Goal: Information Seeking & Learning: Learn about a topic

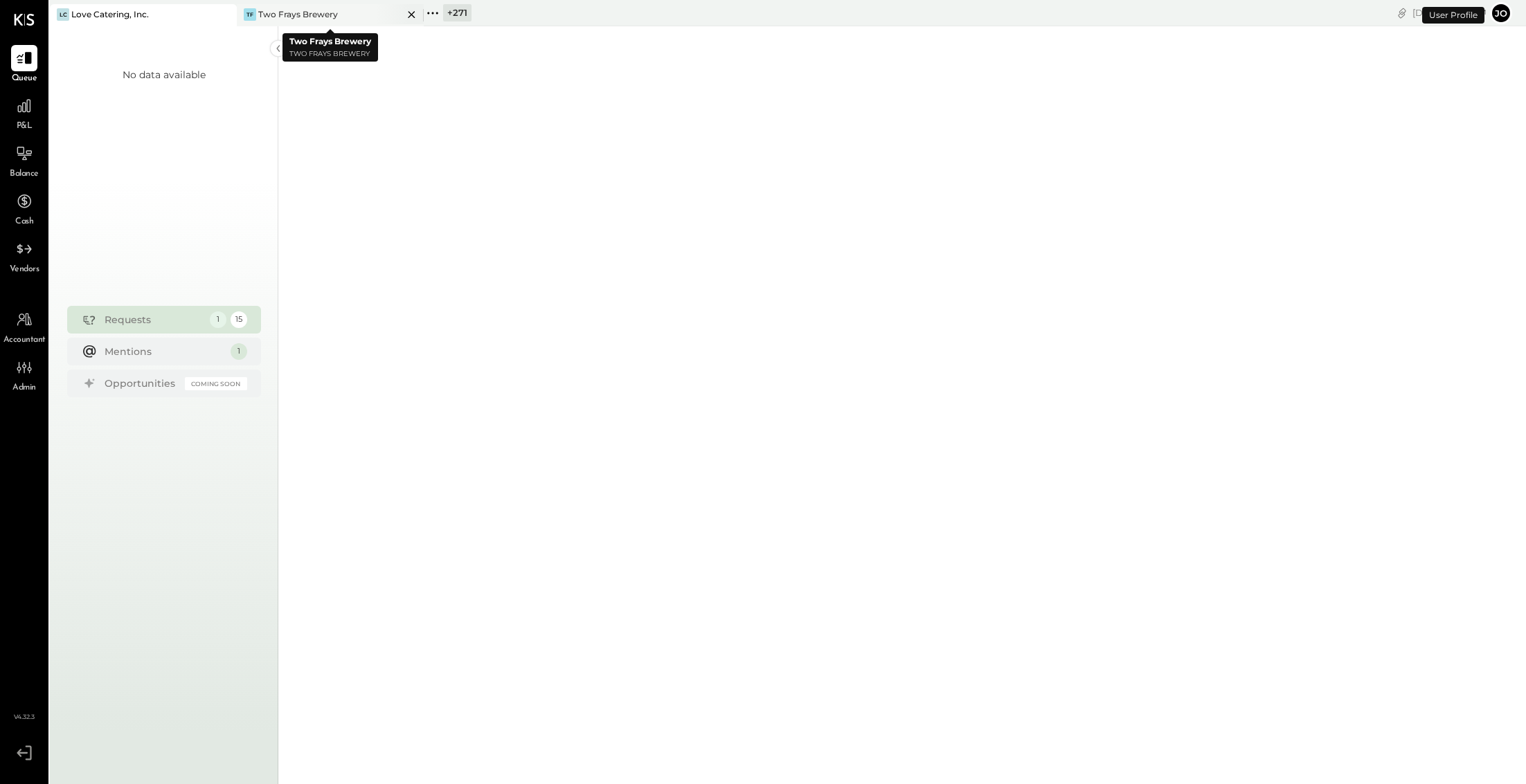
click at [227, 14] on icon at bounding box center [225, 14] width 7 height 7
click at [11, 103] on div at bounding box center [24, 105] width 26 height 26
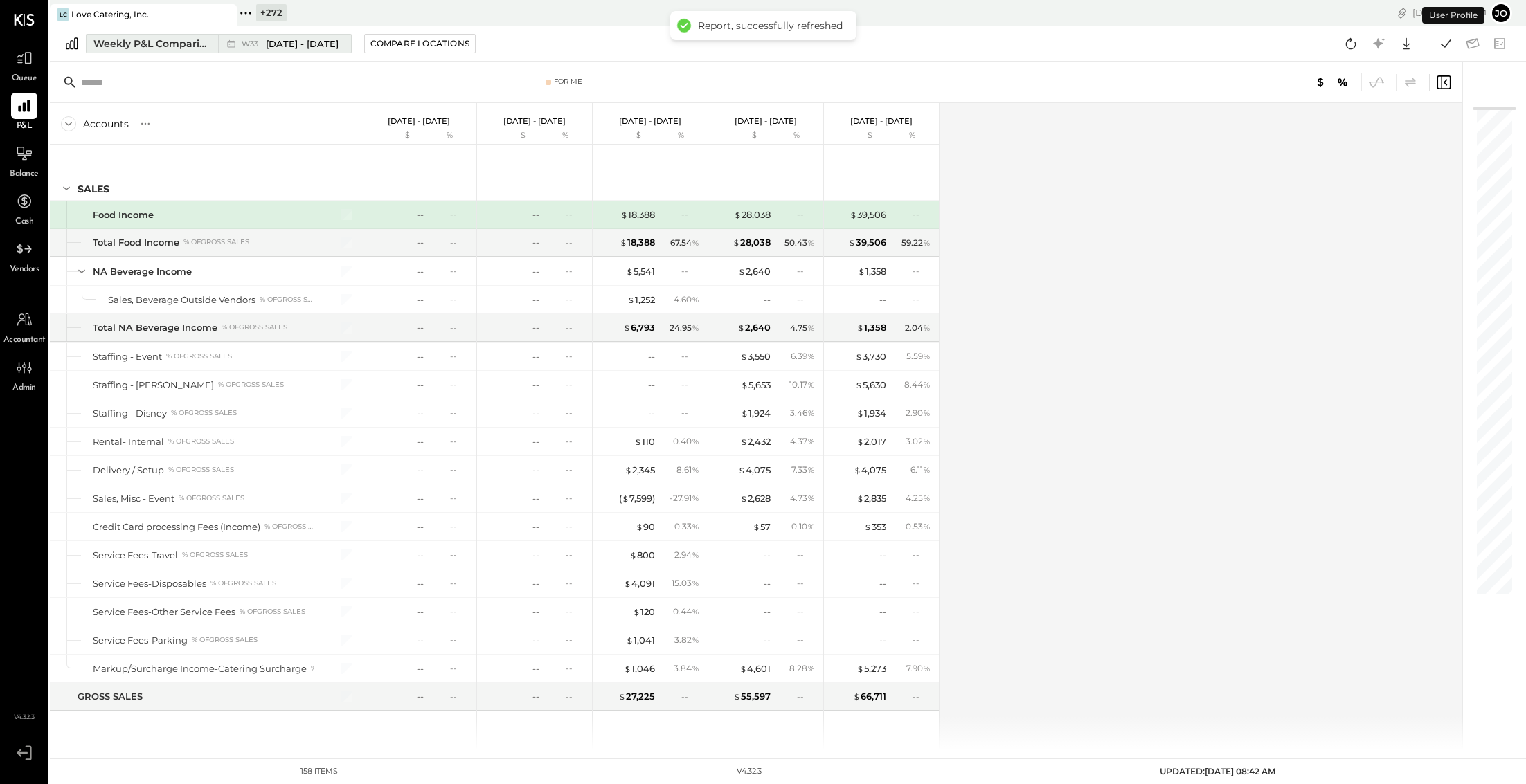
click at [174, 39] on div "Weekly P&L Comparison" at bounding box center [151, 43] width 116 height 14
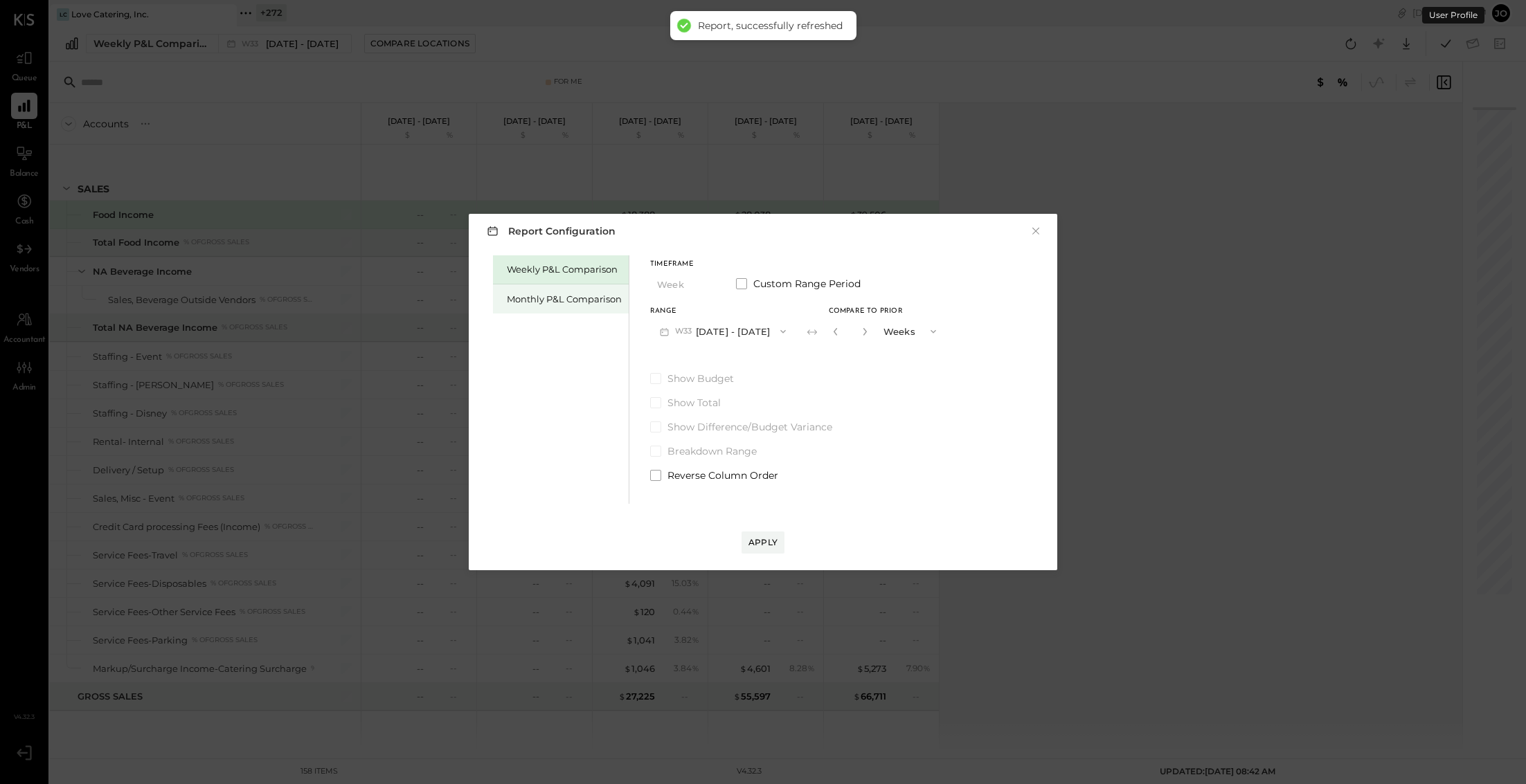
click at [564, 300] on div "Monthly P&L Comparison" at bounding box center [564, 300] width 115 height 13
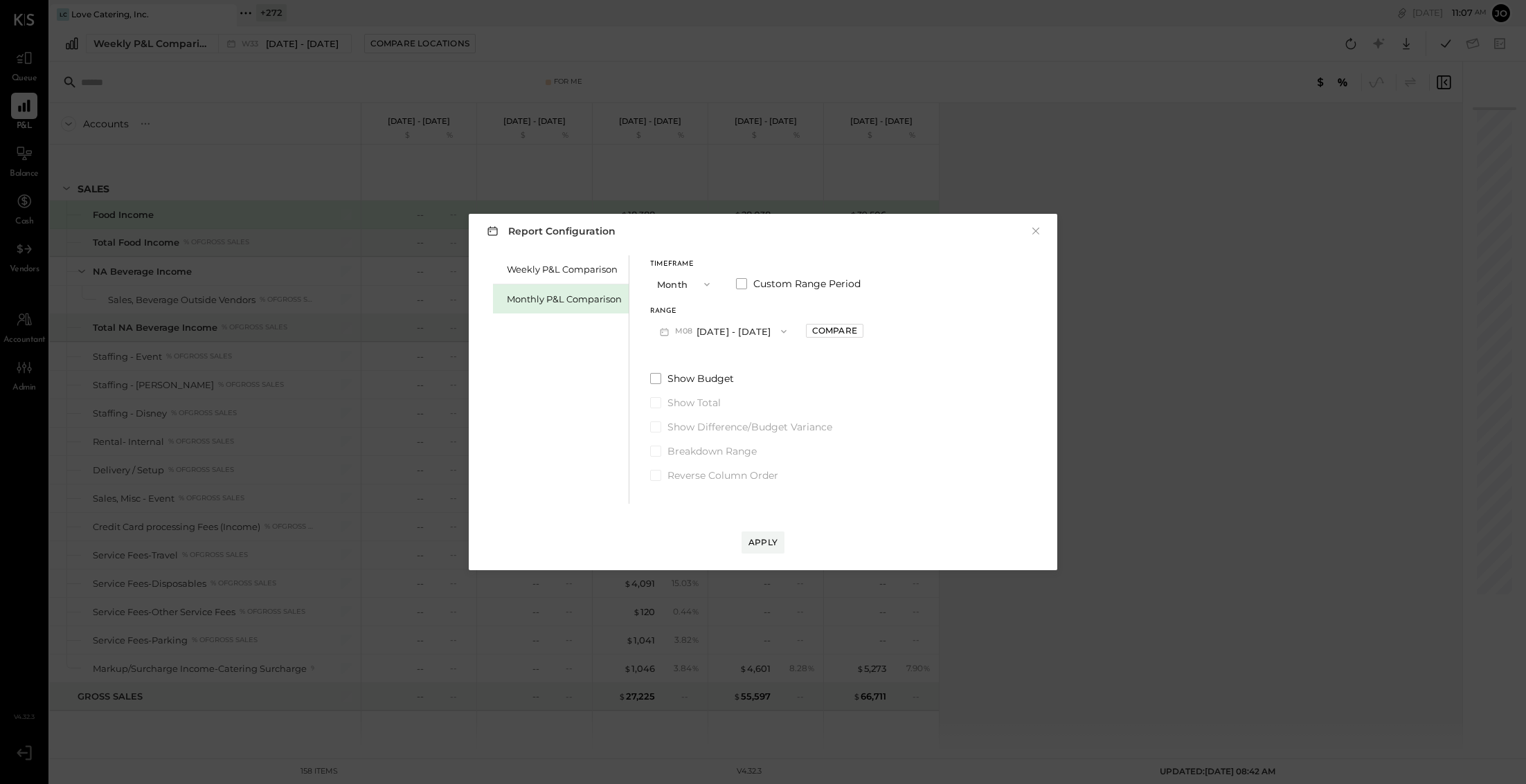
click at [738, 334] on button "M08 [DATE] - [DATE]" at bounding box center [723, 331] width 146 height 25
click at [740, 365] on div "M07 [DATE] - [DATE]" at bounding box center [729, 362] width 158 height 29
click at [812, 329] on div "Compare" at bounding box center [834, 331] width 45 height 12
click at [862, 333] on icon "button" at bounding box center [866, 331] width 9 height 9
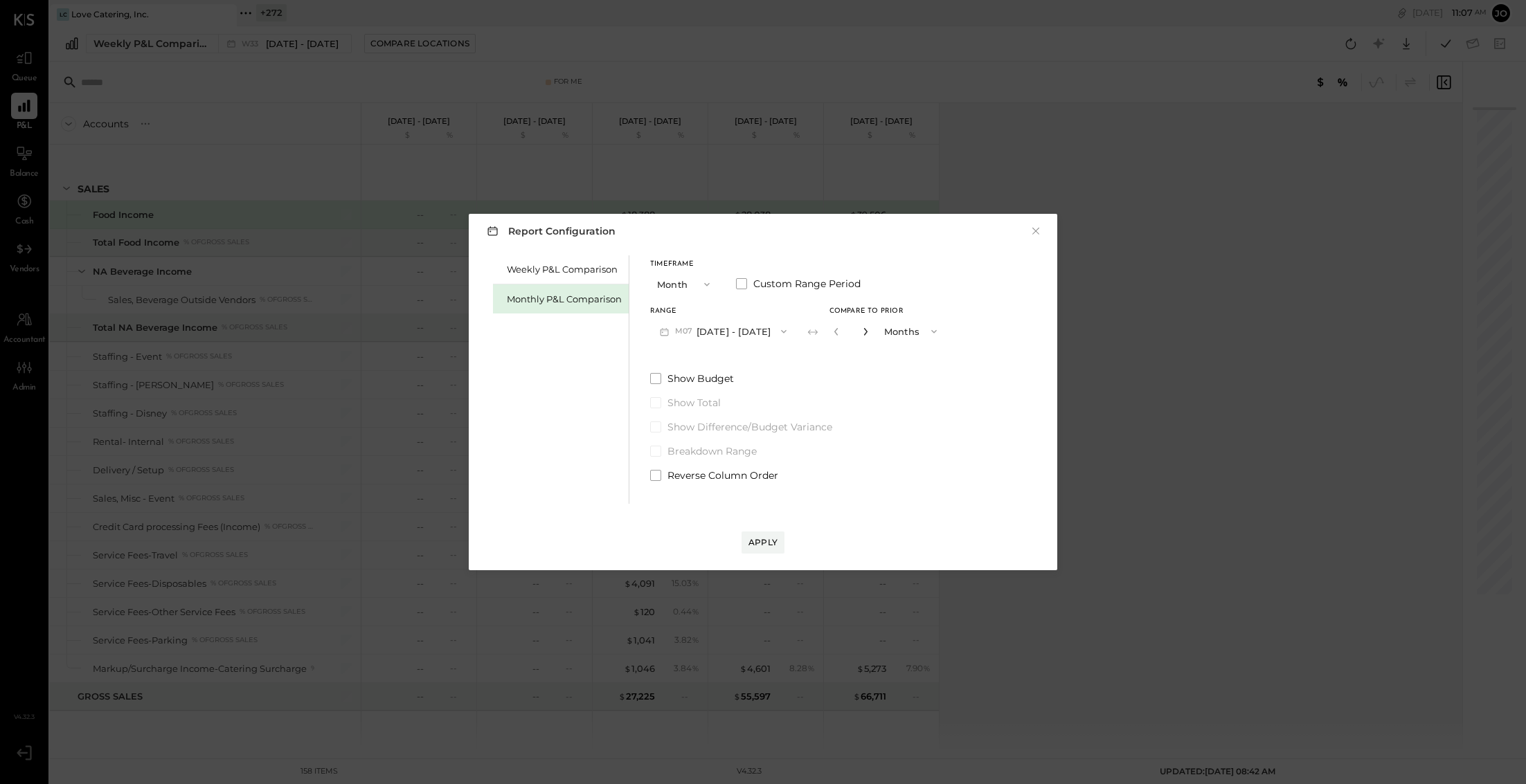
click at [862, 333] on icon "button" at bounding box center [866, 331] width 9 height 9
type input "*"
click at [773, 539] on div "Apply" at bounding box center [763, 542] width 29 height 12
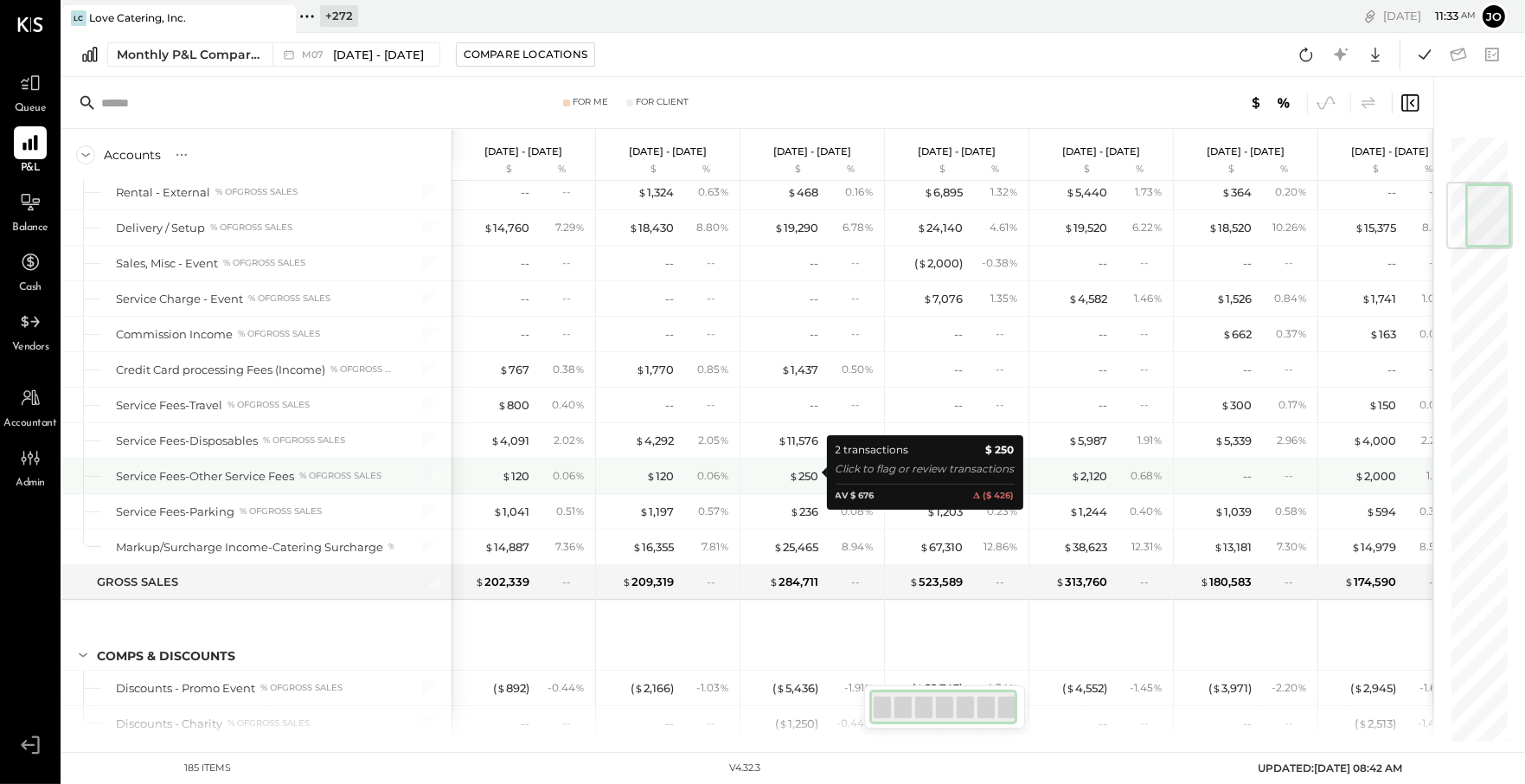
scroll to position [2944, 0]
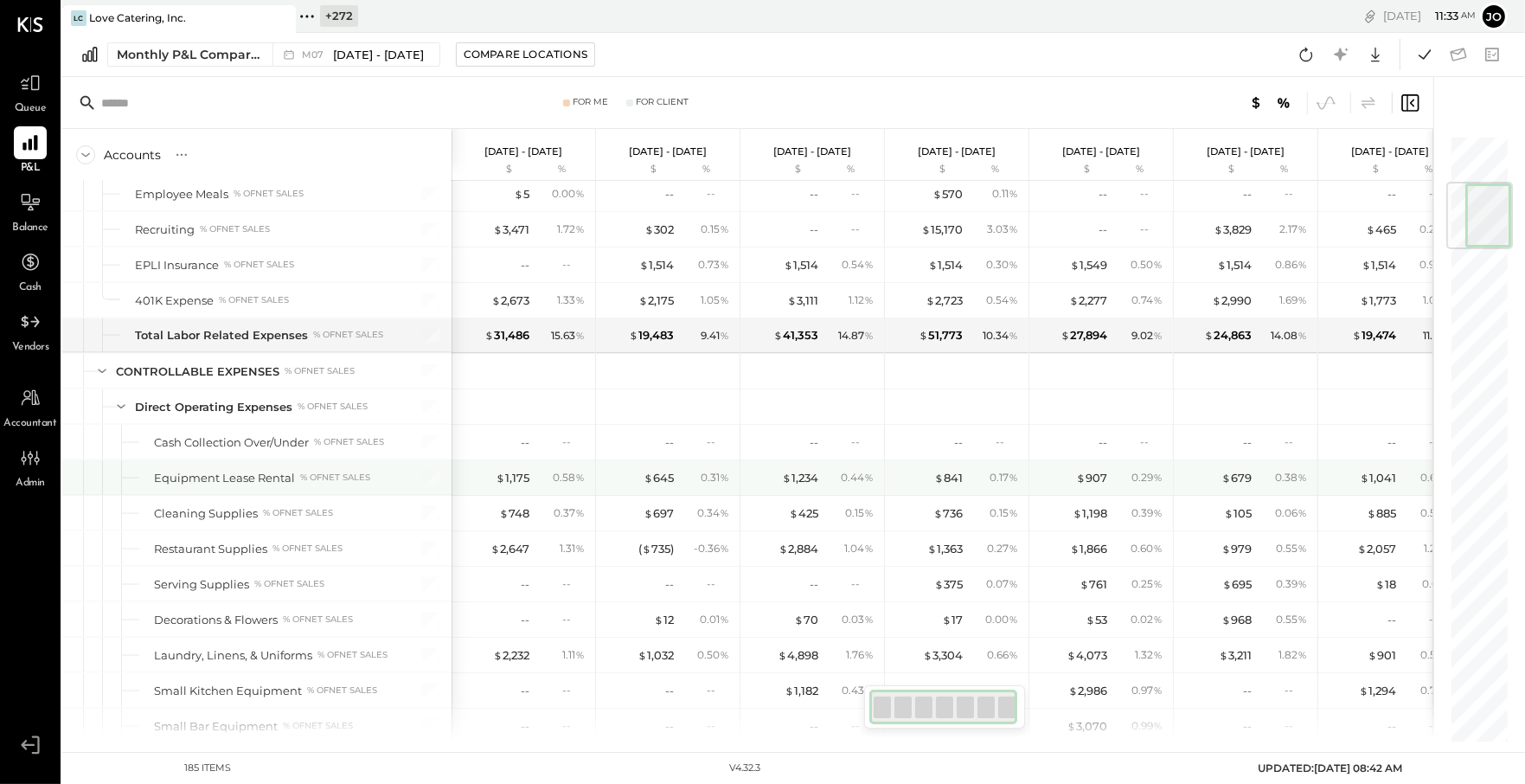
click at [523, 470] on div "$ 1,175 0.58 %" at bounding box center [525, 477] width 130 height 34
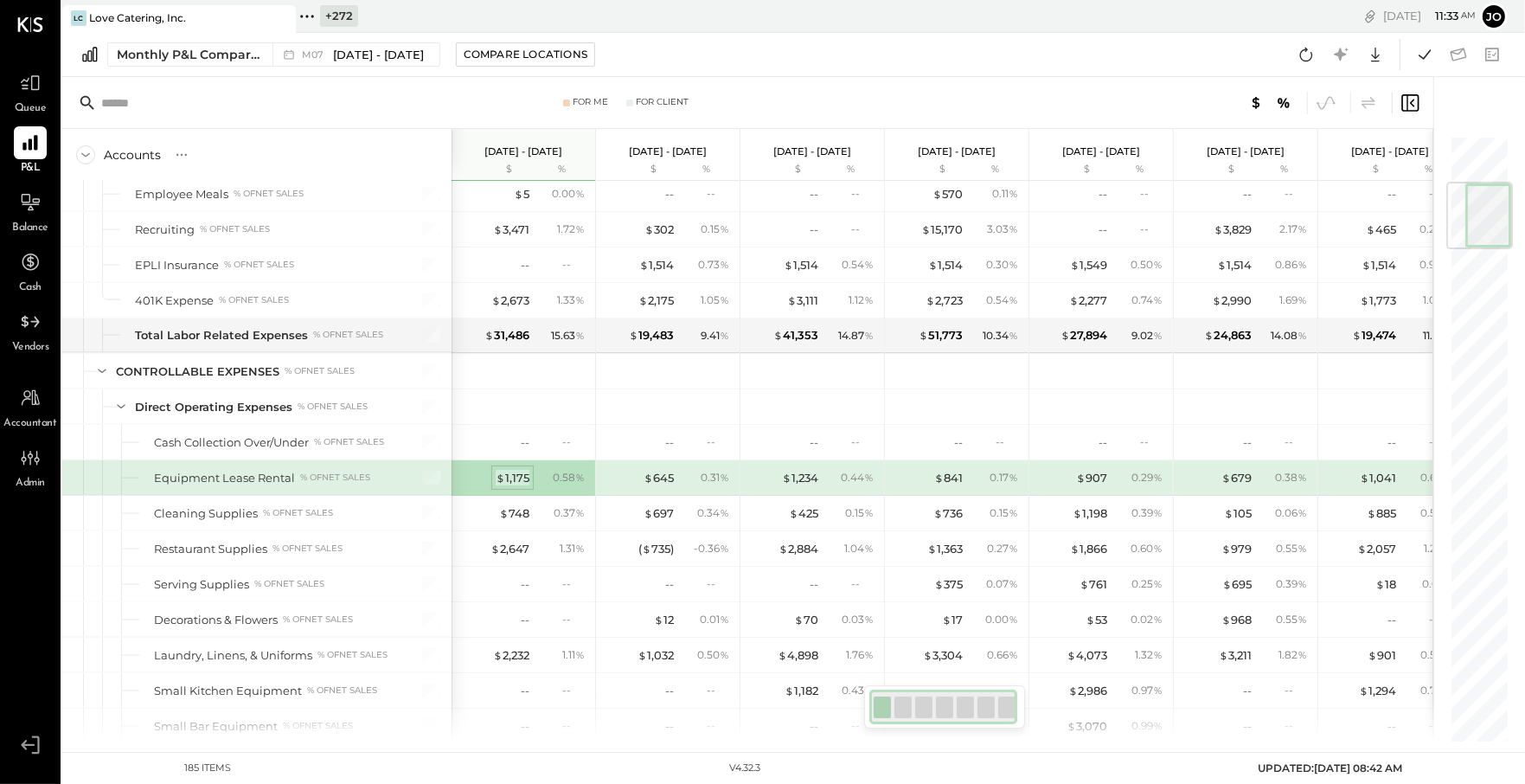
click at [518, 470] on div "$ 1,175" at bounding box center [512, 478] width 33 height 16
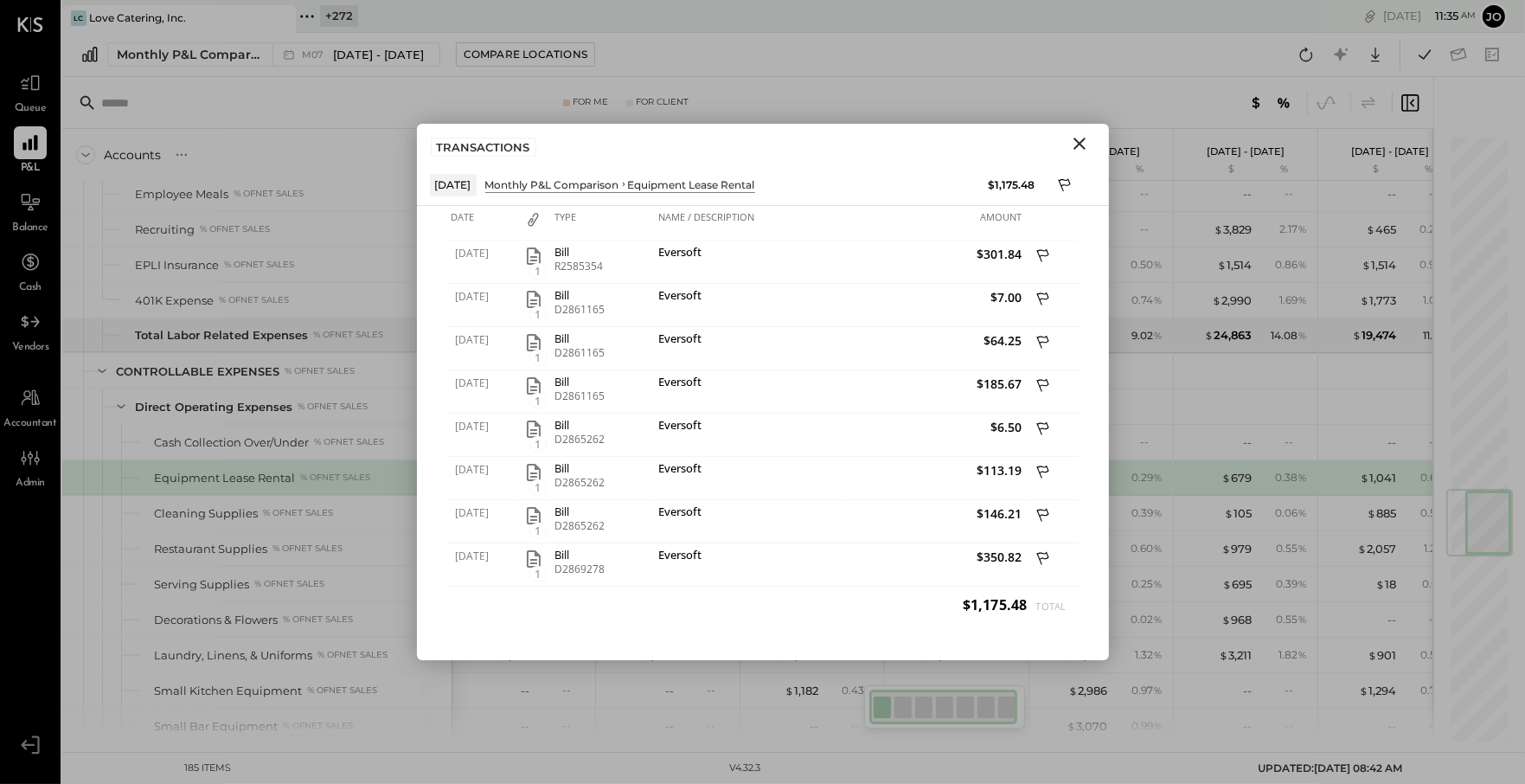
click at [300, 495] on div "Cleaning Supplies % of NET SALES" at bounding box center [256, 512] width 389 height 34
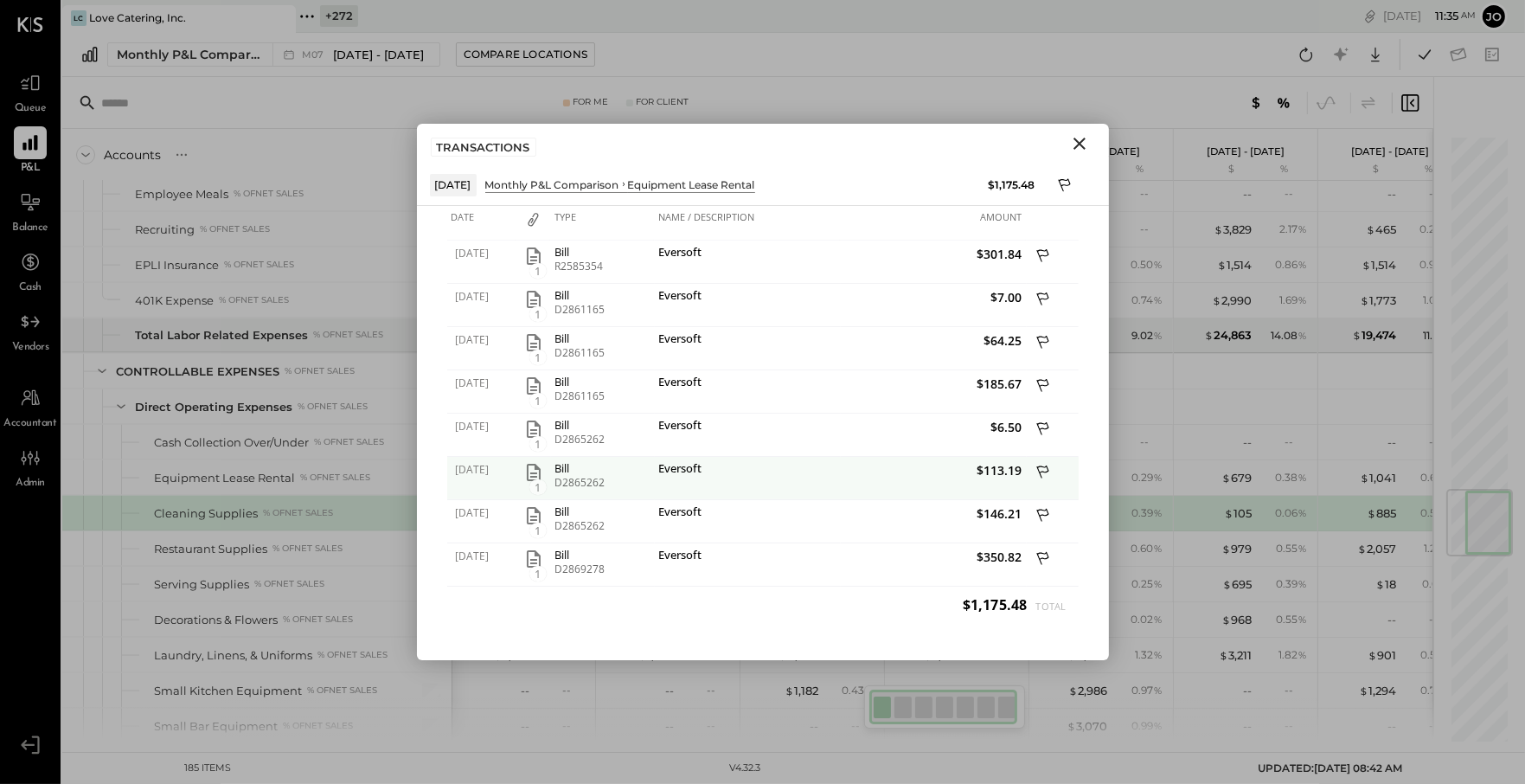
click at [527, 468] on icon "button" at bounding box center [533, 472] width 21 height 21
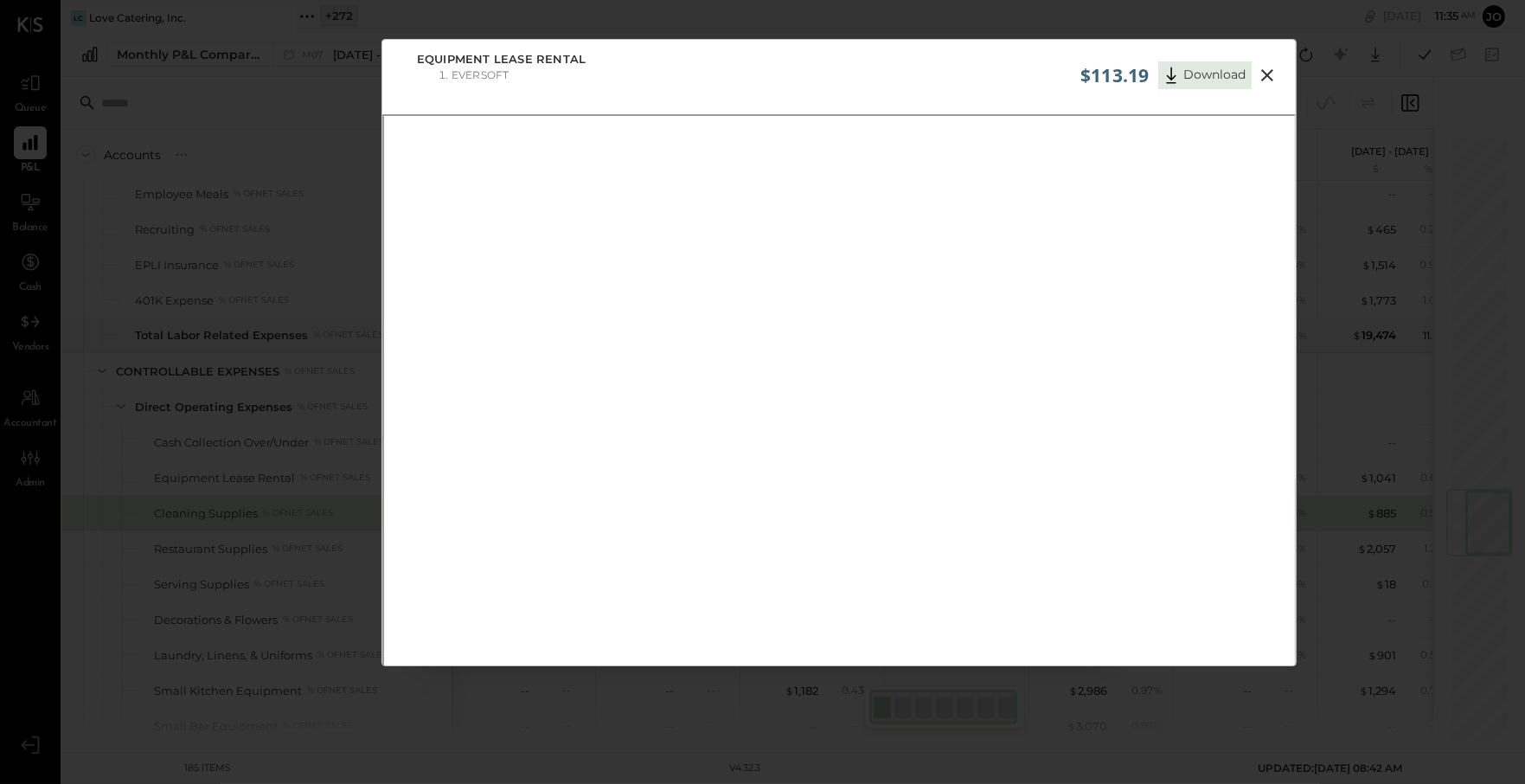
click at [1273, 79] on icon at bounding box center [1267, 75] width 21 height 21
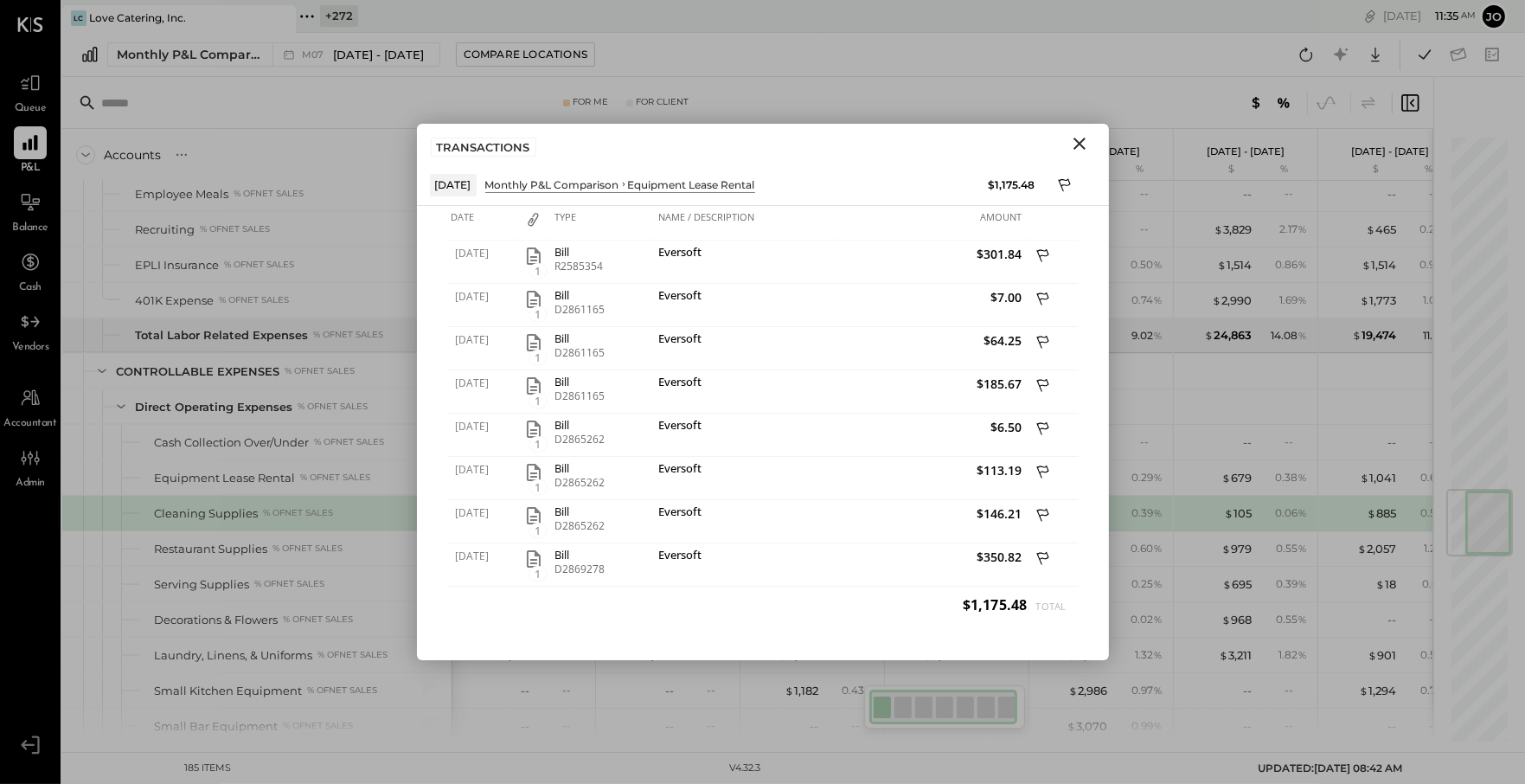
click at [1086, 154] on button "Close" at bounding box center [1079, 143] width 32 height 23
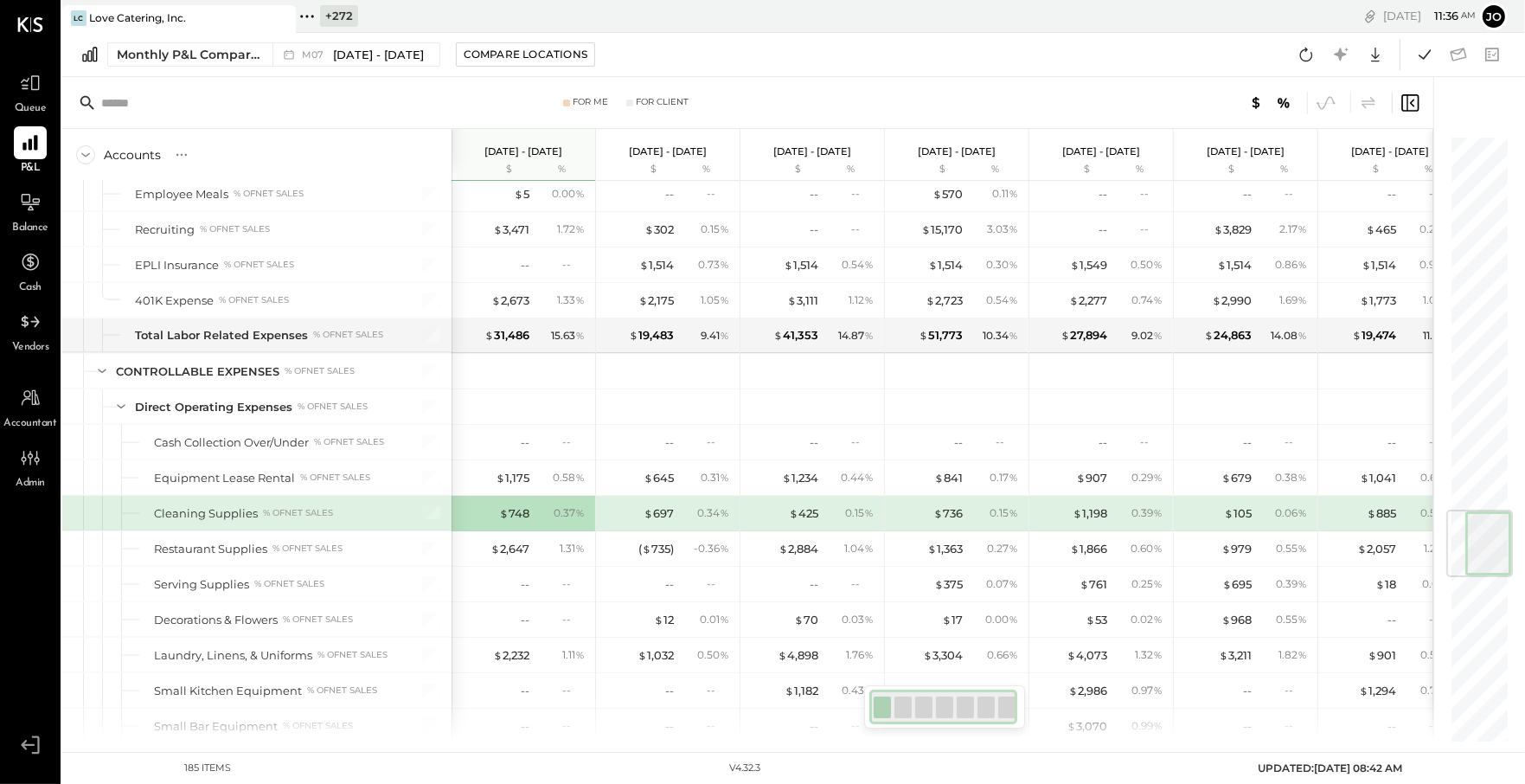
scroll to position [3710, 0]
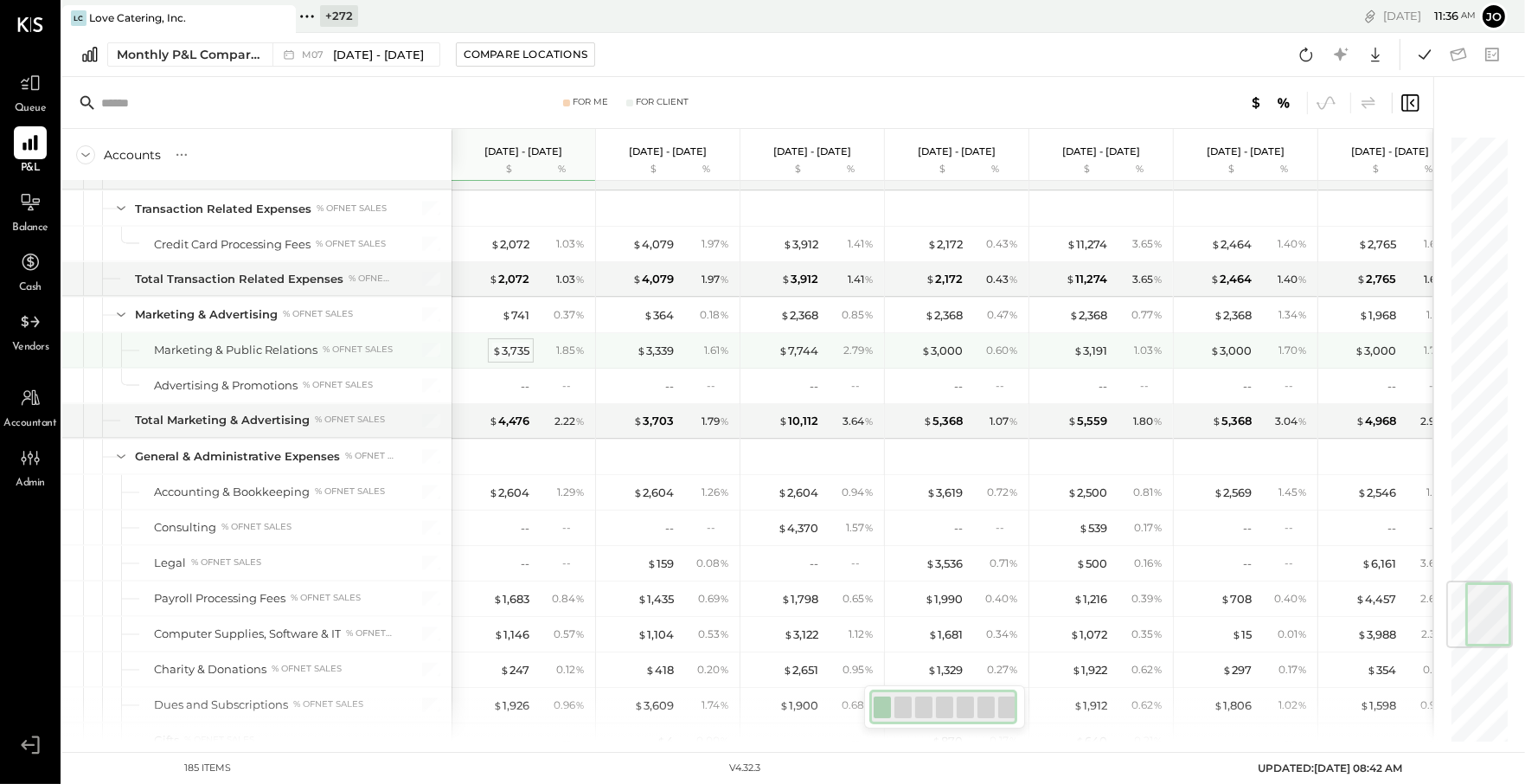
click at [524, 343] on div "$ 3,735" at bounding box center [510, 351] width 37 height 16
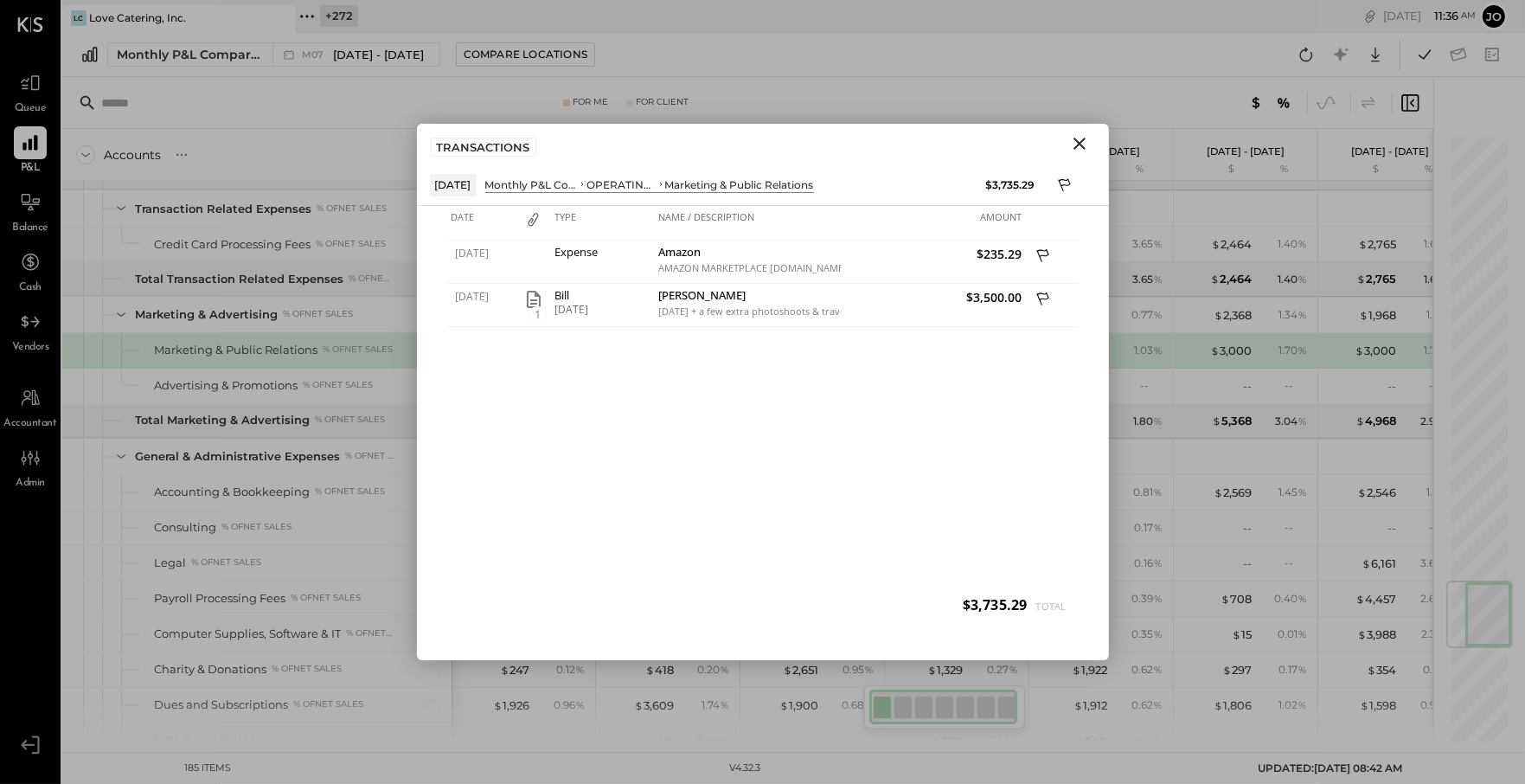
click at [1086, 141] on icon "Close" at bounding box center [1079, 143] width 21 height 21
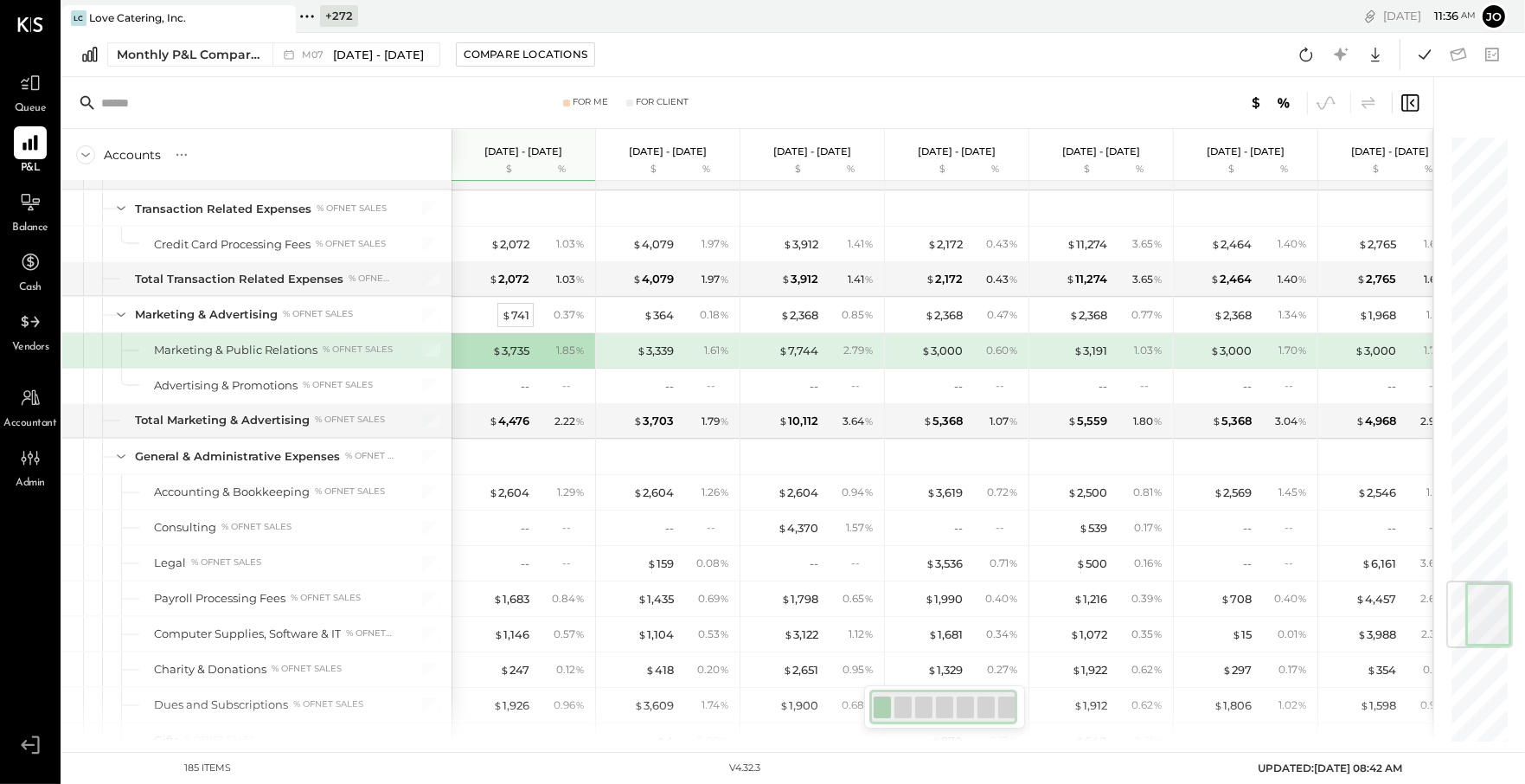
click at [516, 307] on div "$ 741" at bounding box center [515, 315] width 28 height 16
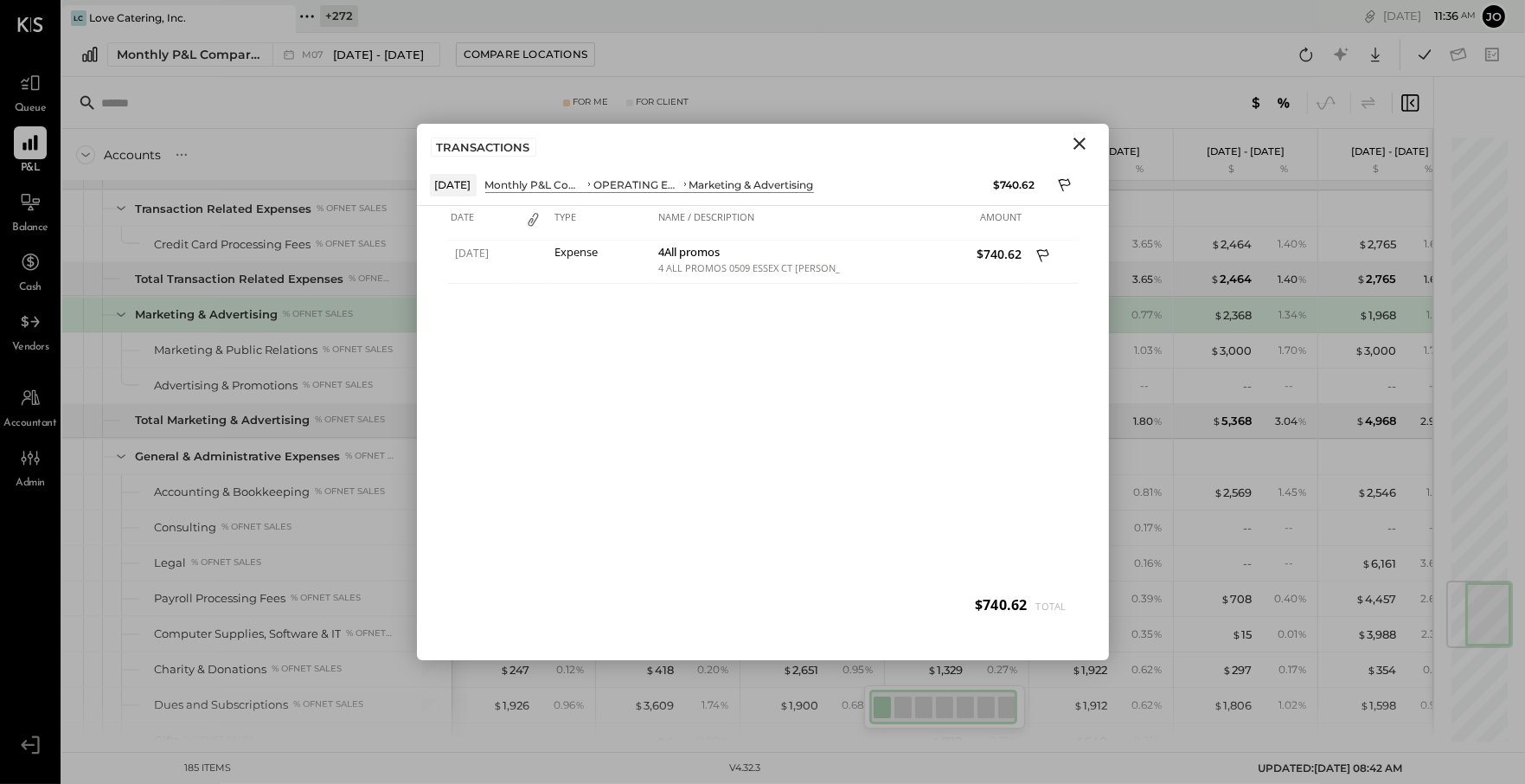
click at [1077, 145] on icon "Close" at bounding box center [1079, 143] width 12 height 12
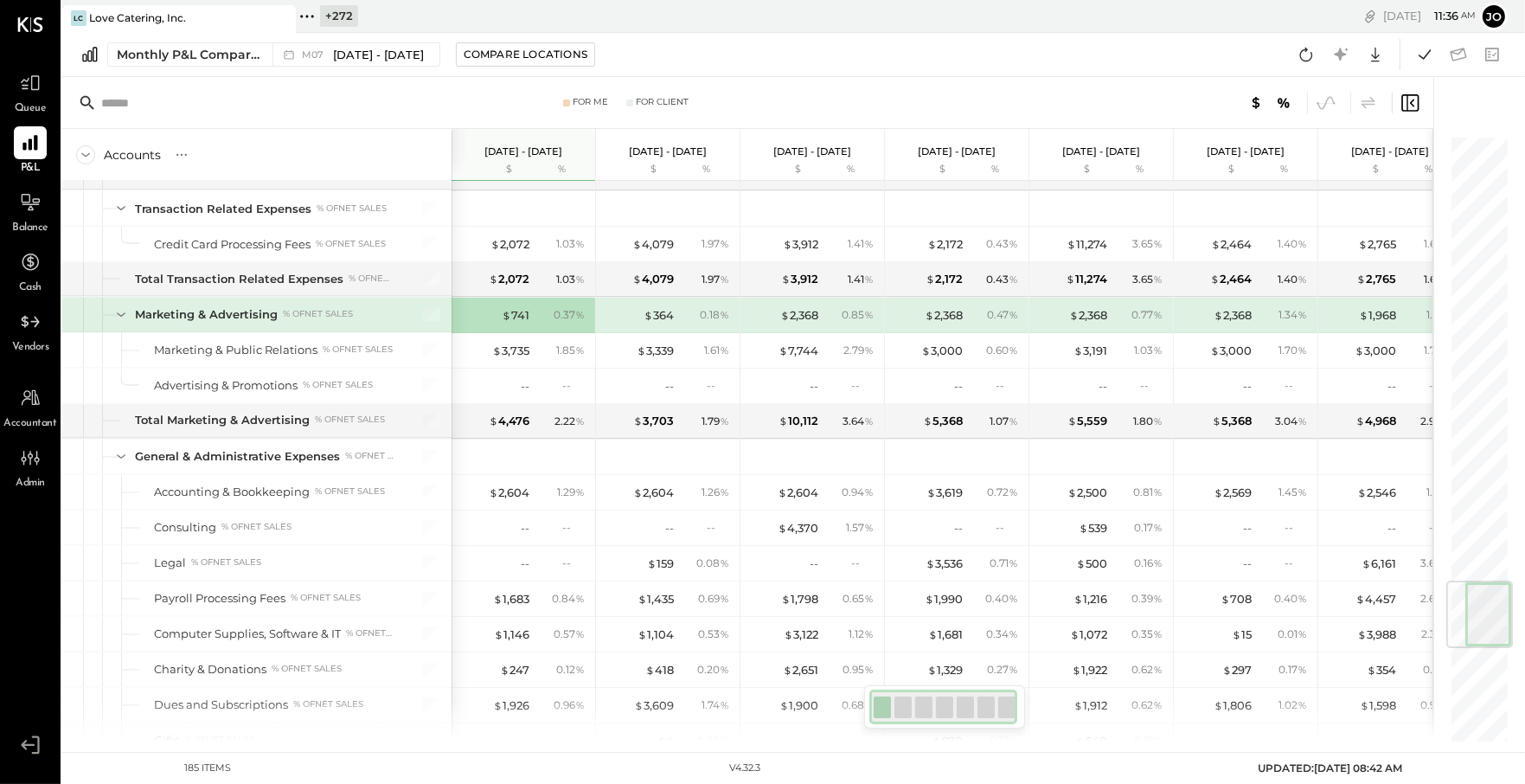
click at [518, 306] on div "$ 741 0.37 %" at bounding box center [525, 315] width 130 height 34
click at [518, 307] on div "$ 741" at bounding box center [515, 315] width 28 height 16
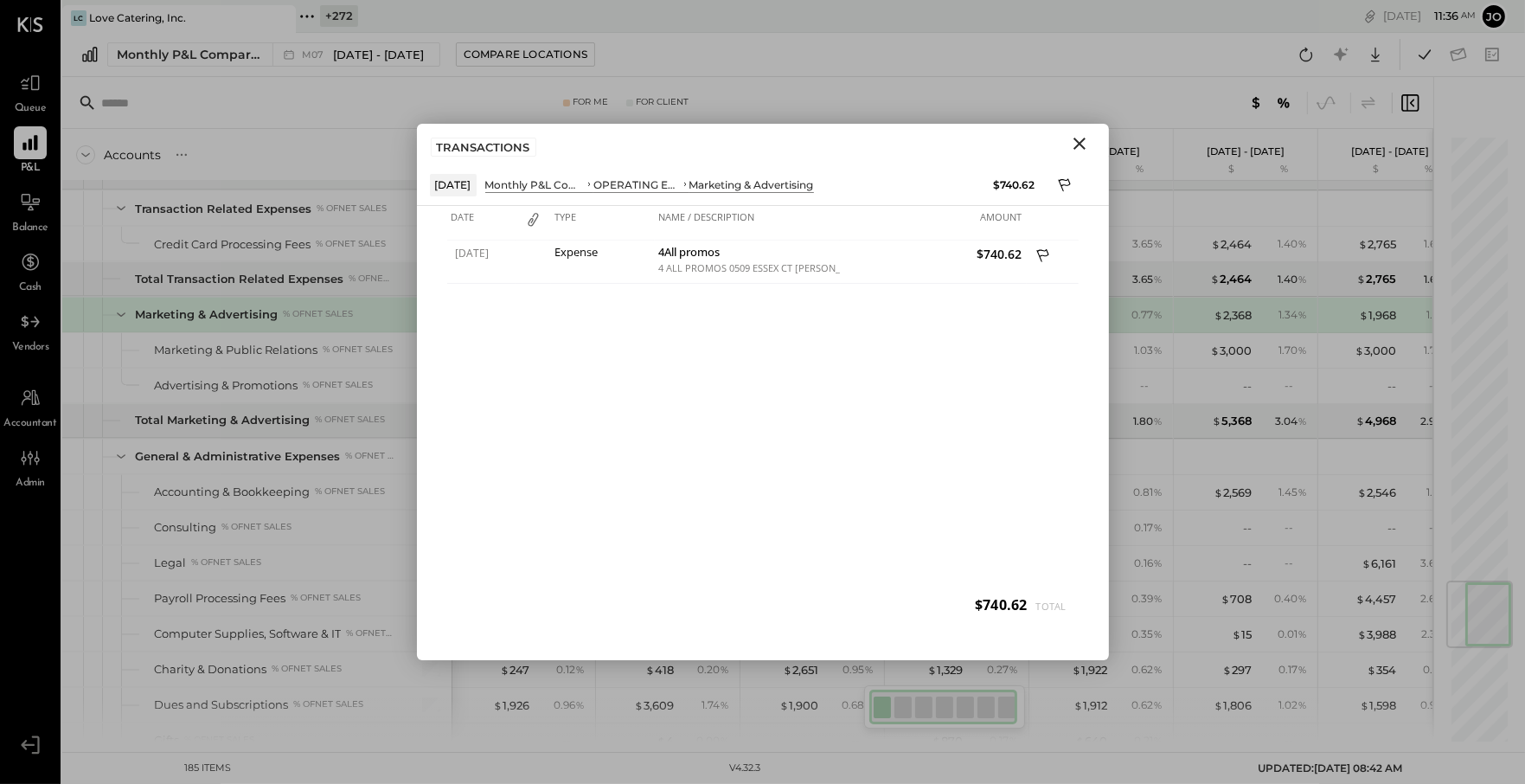
click at [1078, 147] on icon "Close" at bounding box center [1079, 143] width 21 height 21
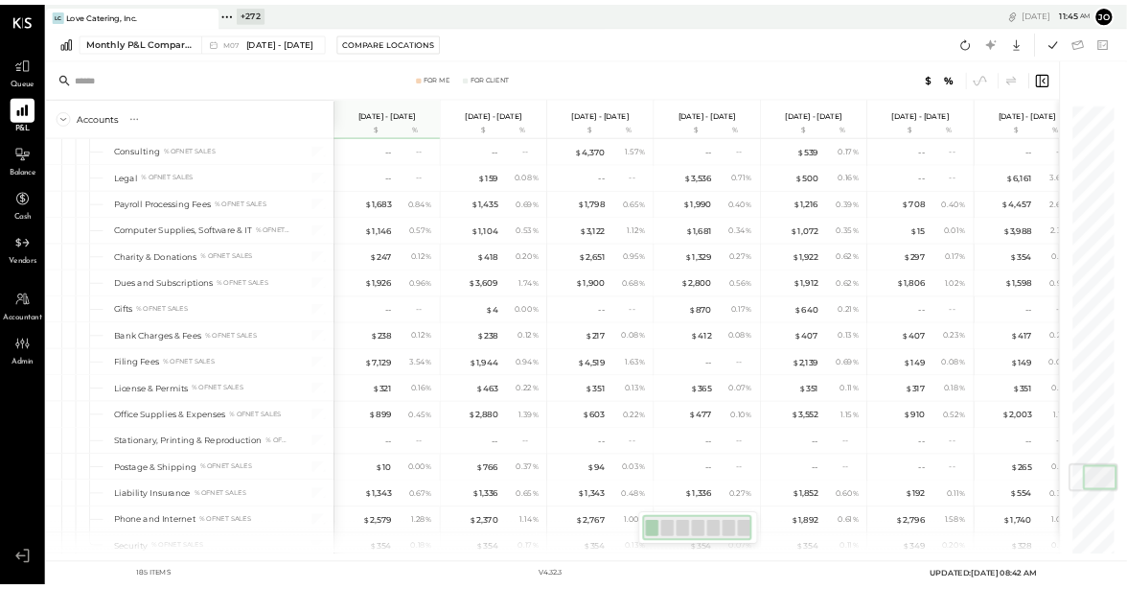
scroll to position [4476, 0]
